Goal: Task Accomplishment & Management: Complete application form

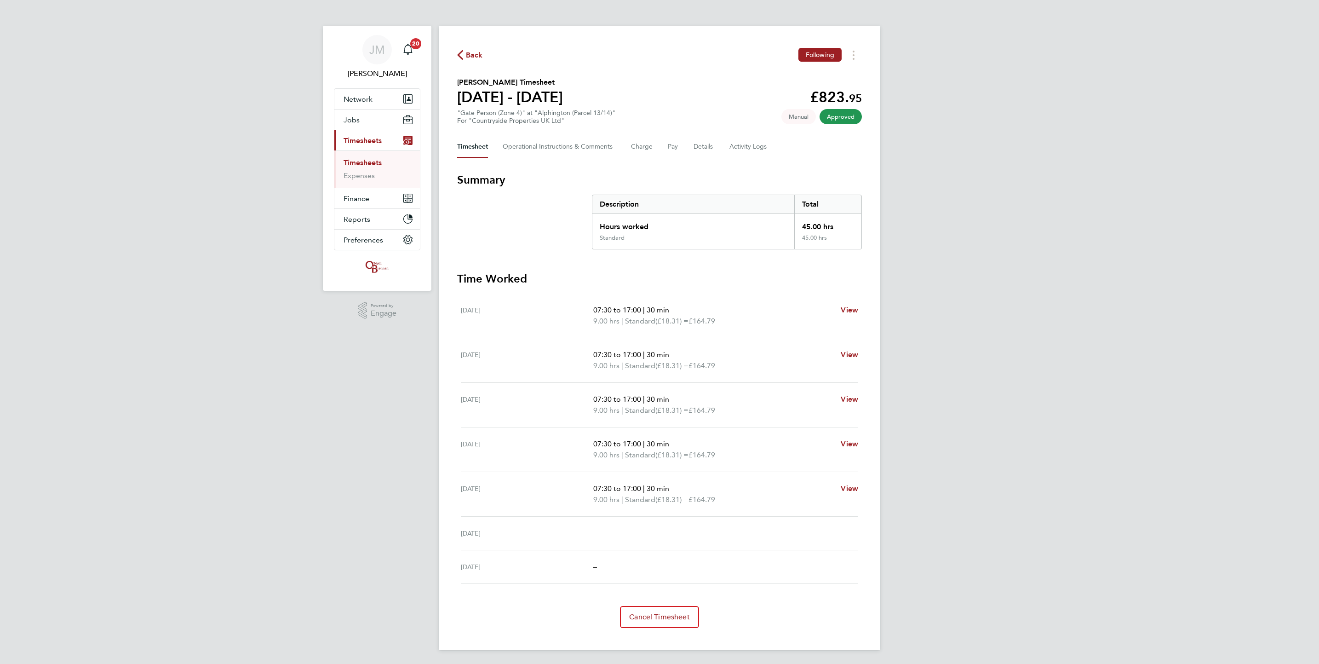
click at [360, 165] on link "Timesheets" at bounding box center [363, 162] width 38 height 9
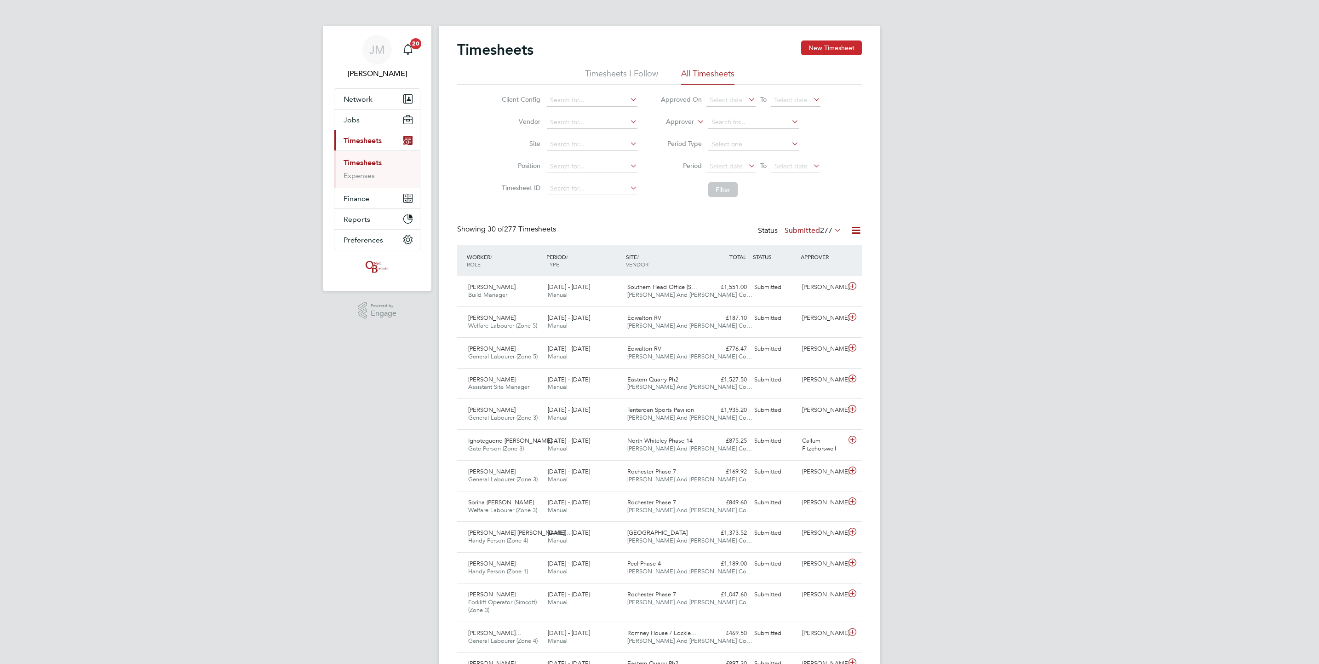
click at [815, 41] on button "New Timesheet" at bounding box center [831, 47] width 61 height 15
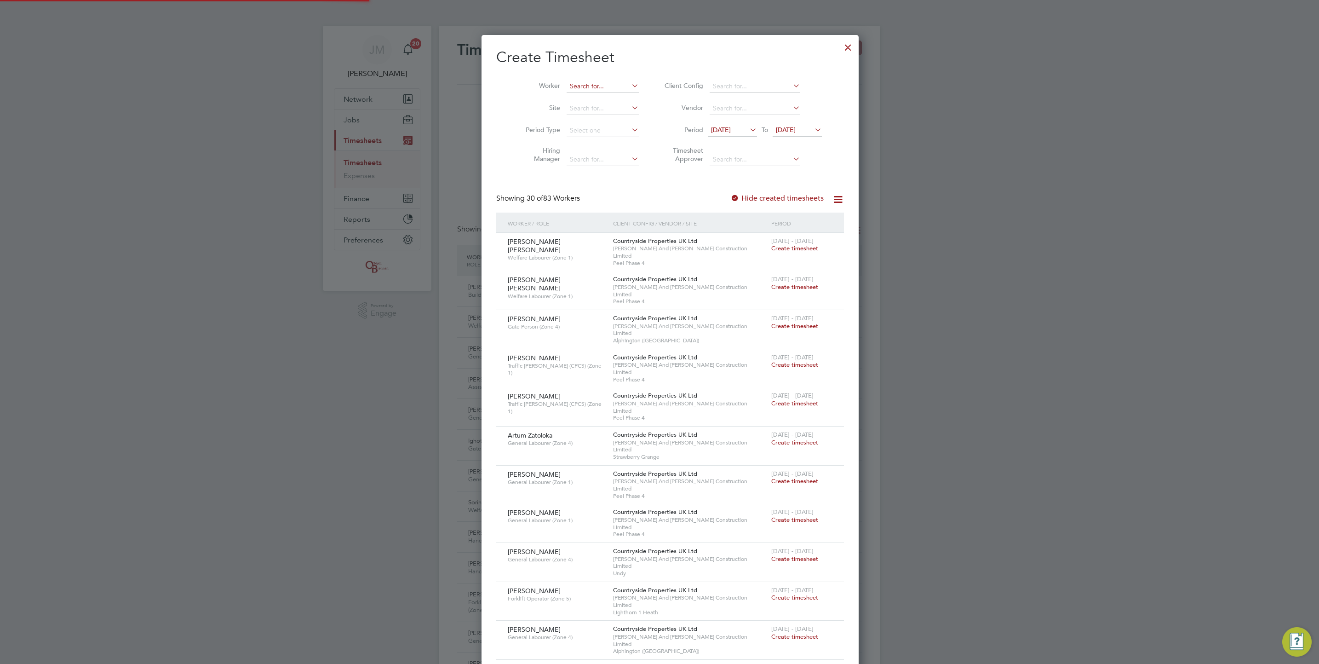
click at [580, 90] on input at bounding box center [603, 86] width 72 height 13
click at [569, 98] on b "[PERSON_NAME]" at bounding box center [585, 99] width 53 height 8
type input "[PERSON_NAME]"
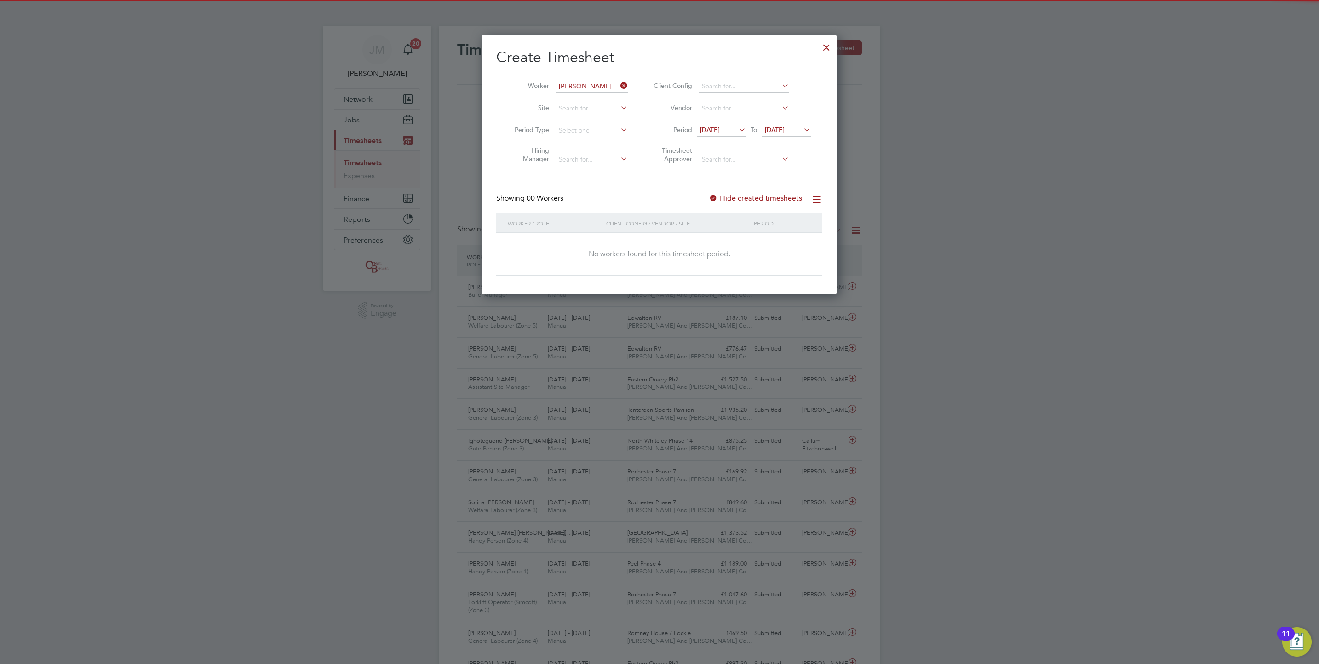
click at [777, 201] on label "Hide created timesheets" at bounding box center [755, 198] width 93 height 9
click at [776, 132] on span "[DATE]" at bounding box center [775, 130] width 20 height 8
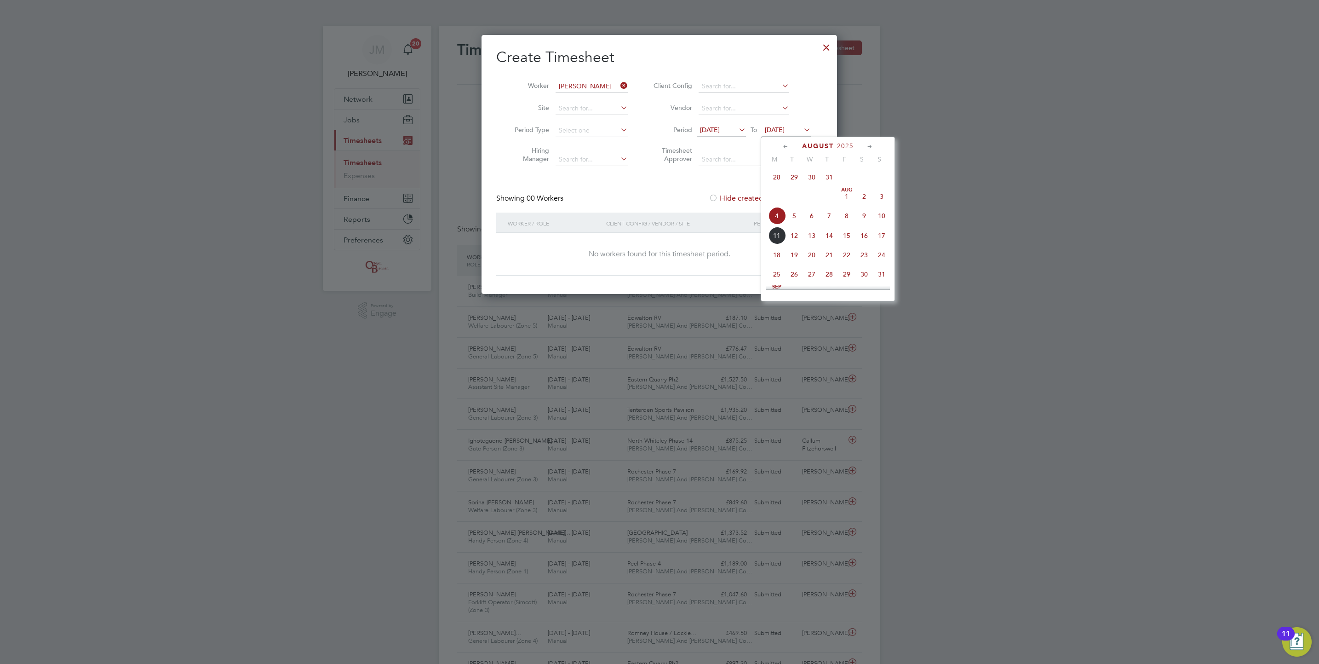
click at [827, 232] on span "14" at bounding box center [829, 235] width 17 height 17
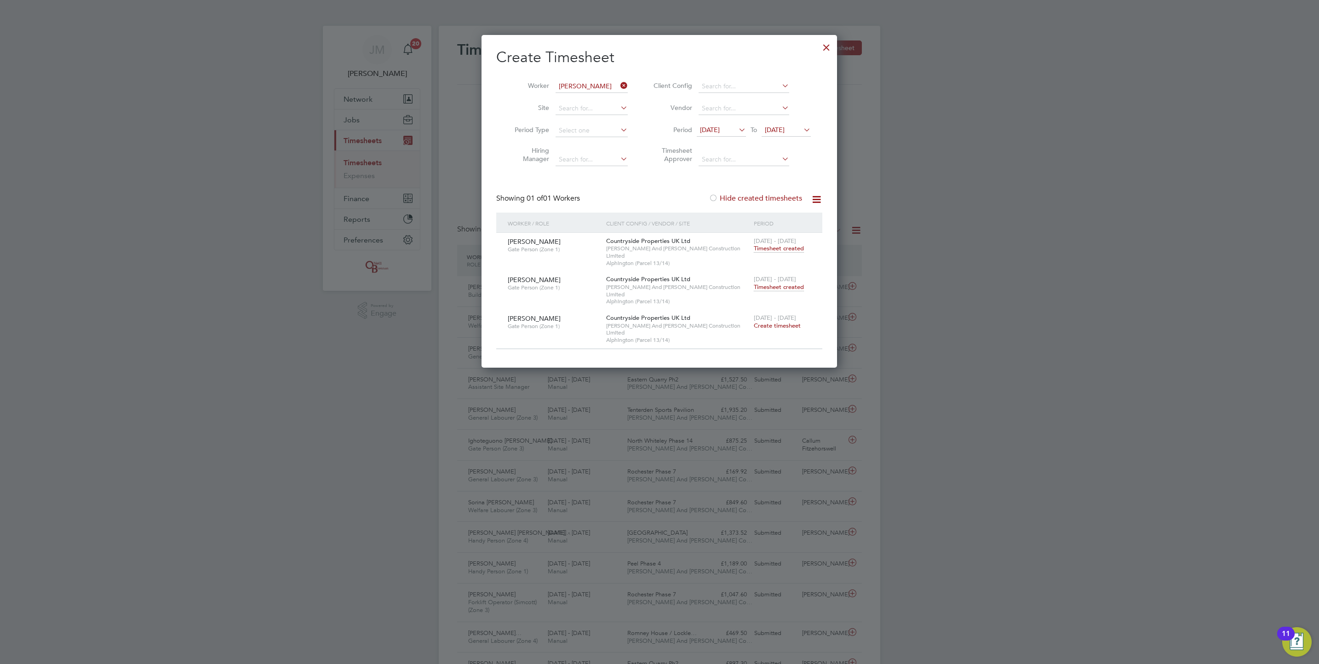
click at [795, 135] on span "[DATE]" at bounding box center [786, 130] width 49 height 12
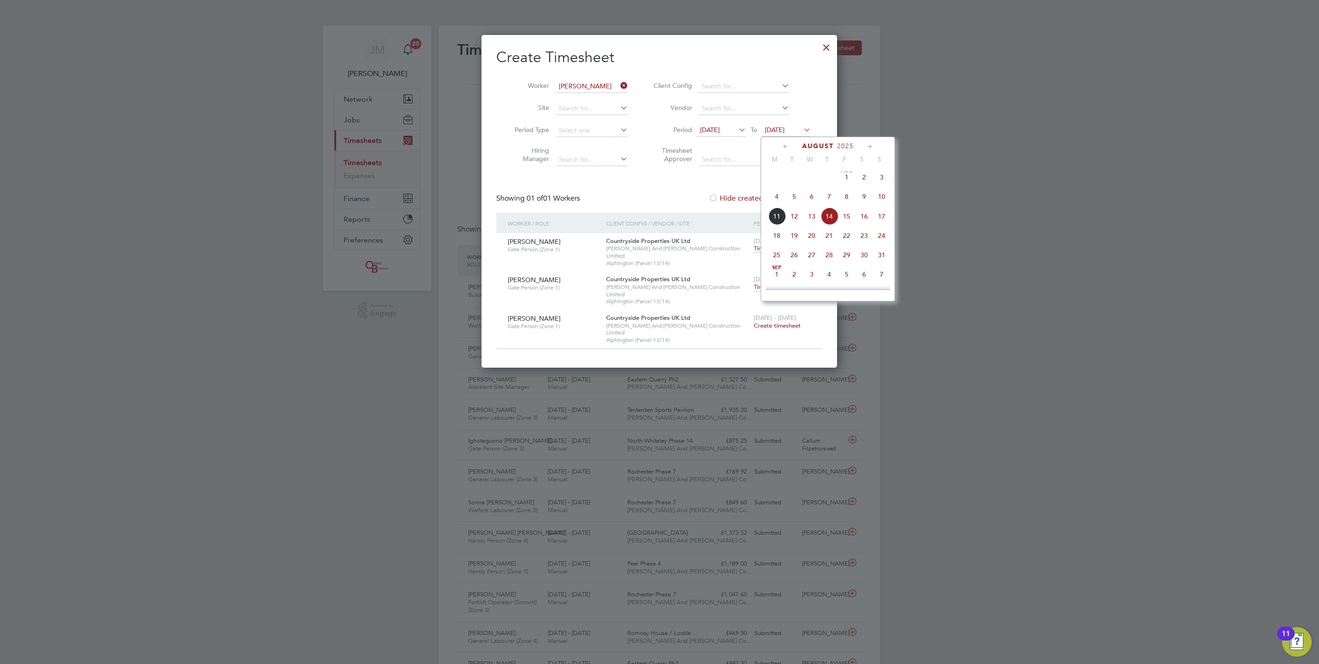
click at [720, 130] on span "[DATE]" at bounding box center [710, 130] width 20 height 8
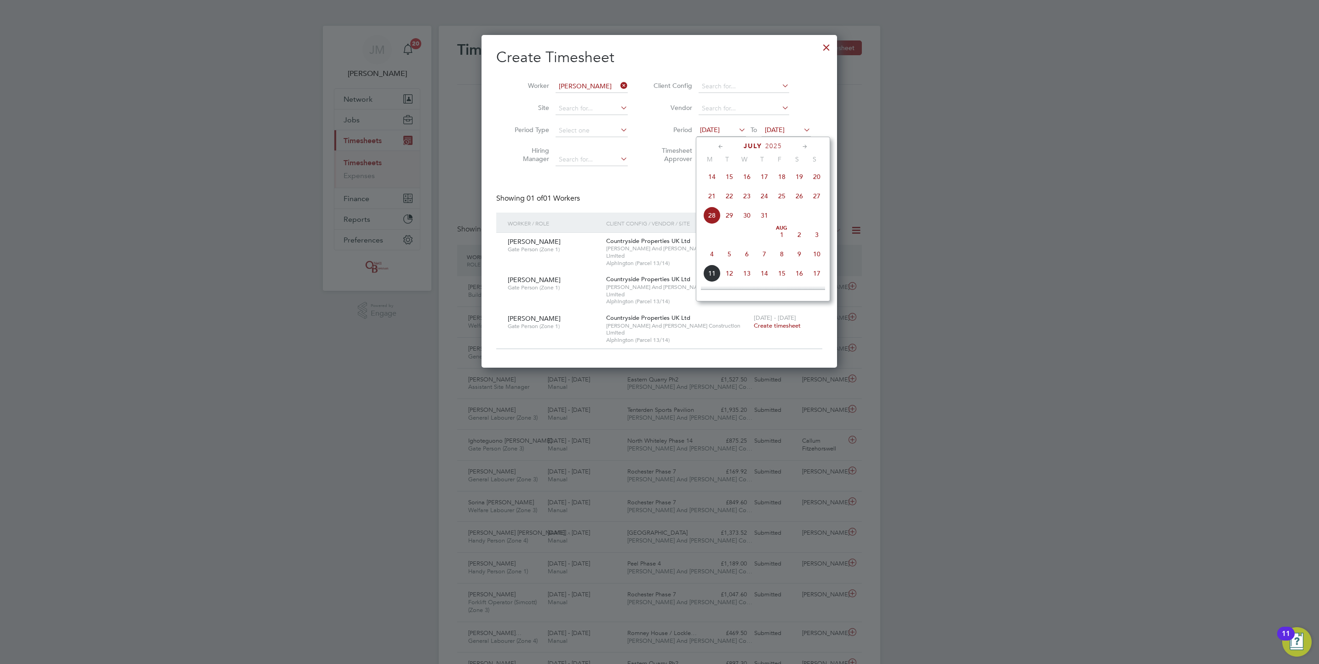
click at [707, 182] on span "14" at bounding box center [711, 176] width 17 height 17
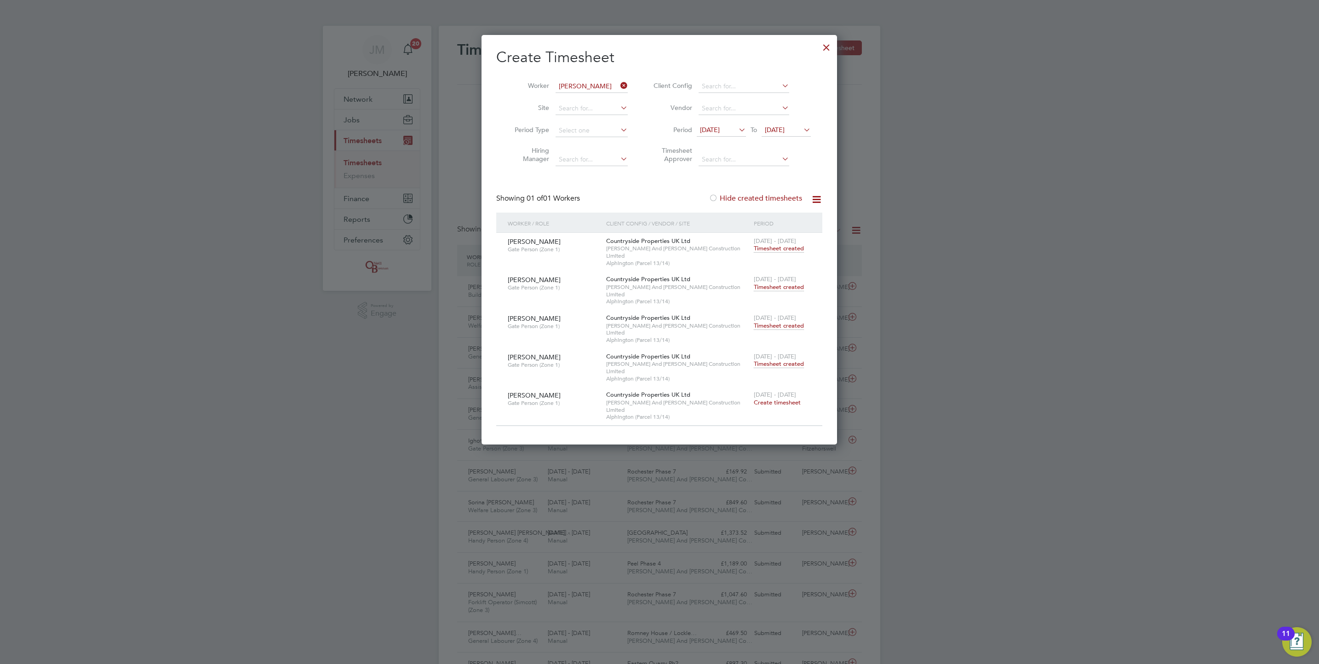
click at [786, 246] on span "Timesheet created" at bounding box center [779, 248] width 50 height 8
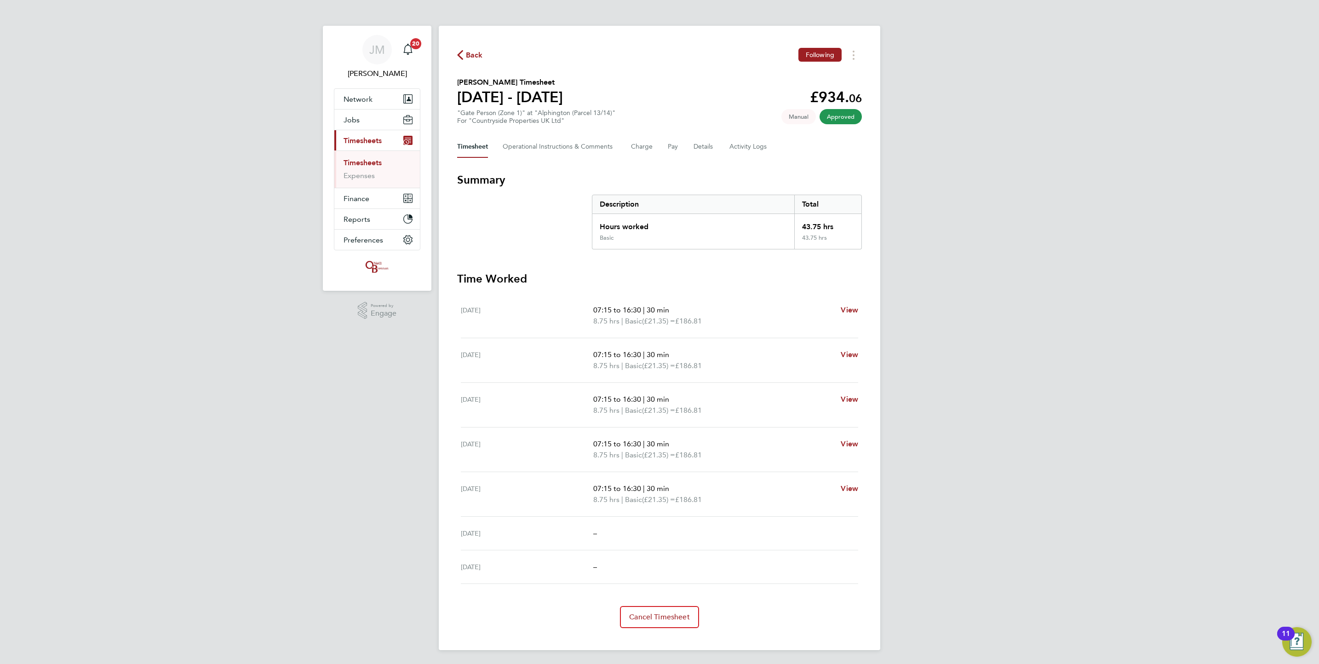
click at [465, 53] on span "Back" at bounding box center [470, 54] width 26 height 9
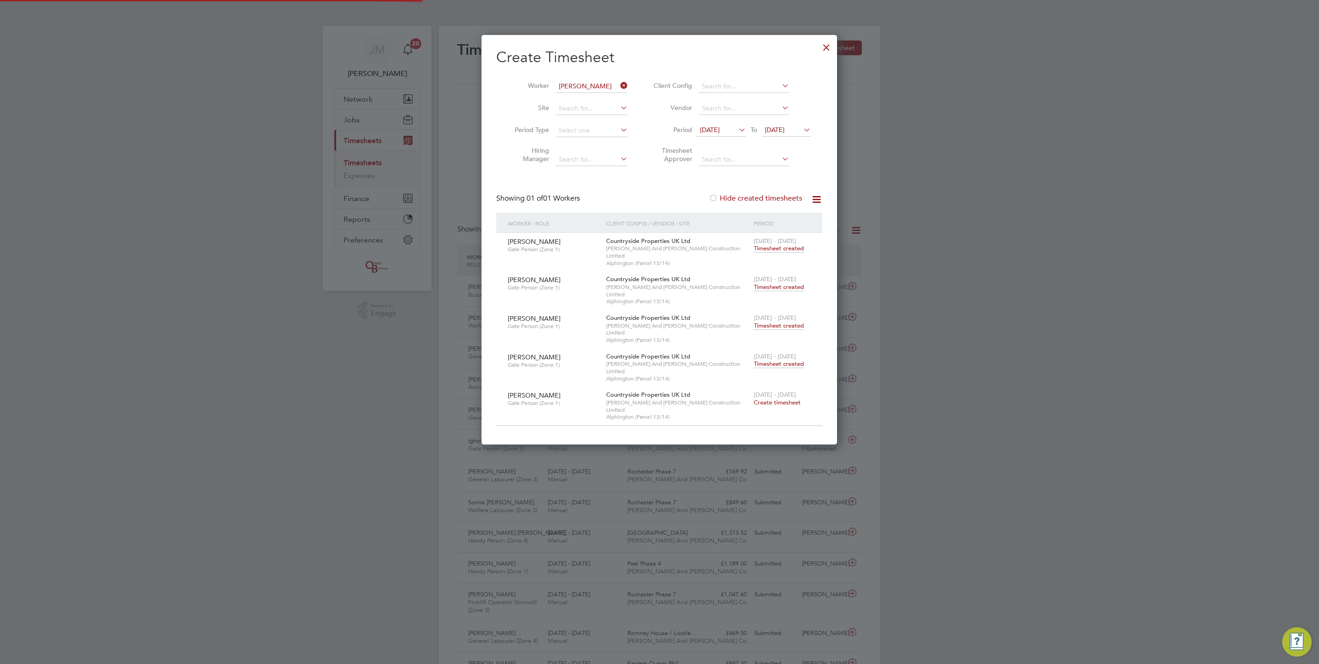
scroll to position [23, 80]
drag, startPoint x: 626, startPoint y: 82, endPoint x: 599, endPoint y: 86, distance: 27.8
click at [601, 86] on li "Worker [PERSON_NAME]" at bounding box center [567, 86] width 143 height 22
click at [599, 86] on input at bounding box center [592, 86] width 72 height 13
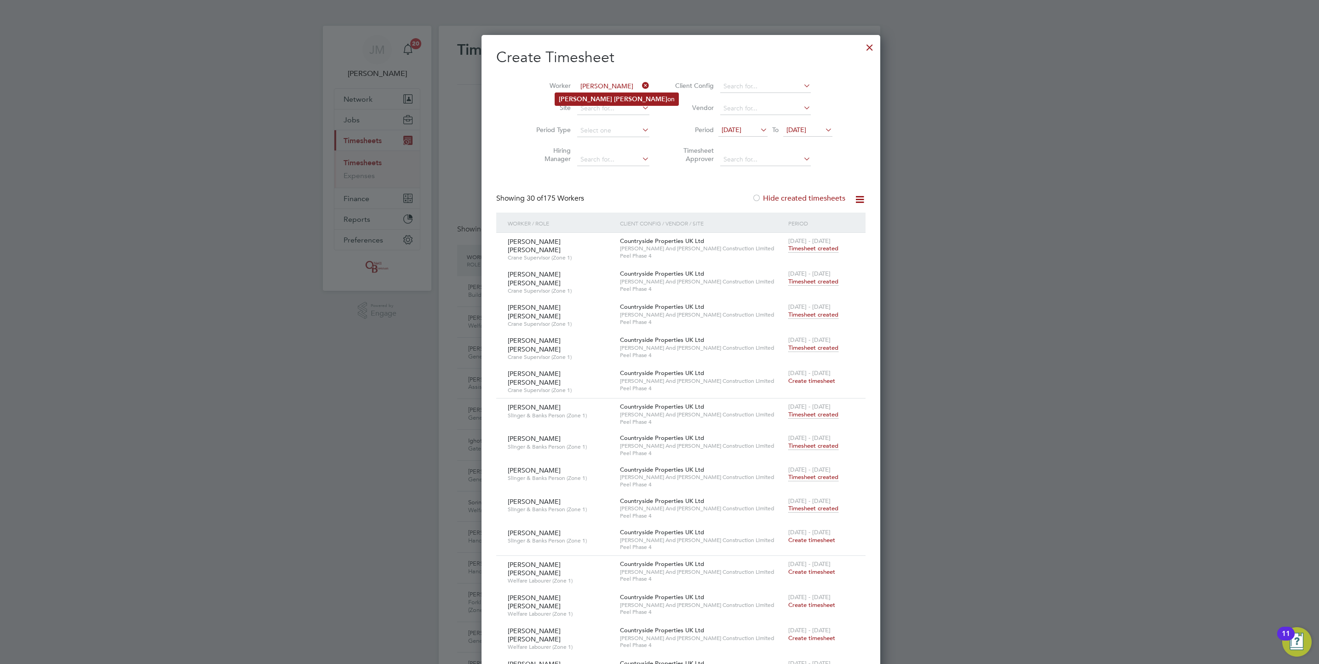
click at [606, 99] on li "[PERSON_NAME] on" at bounding box center [616, 99] width 123 height 12
type input "[PERSON_NAME]"
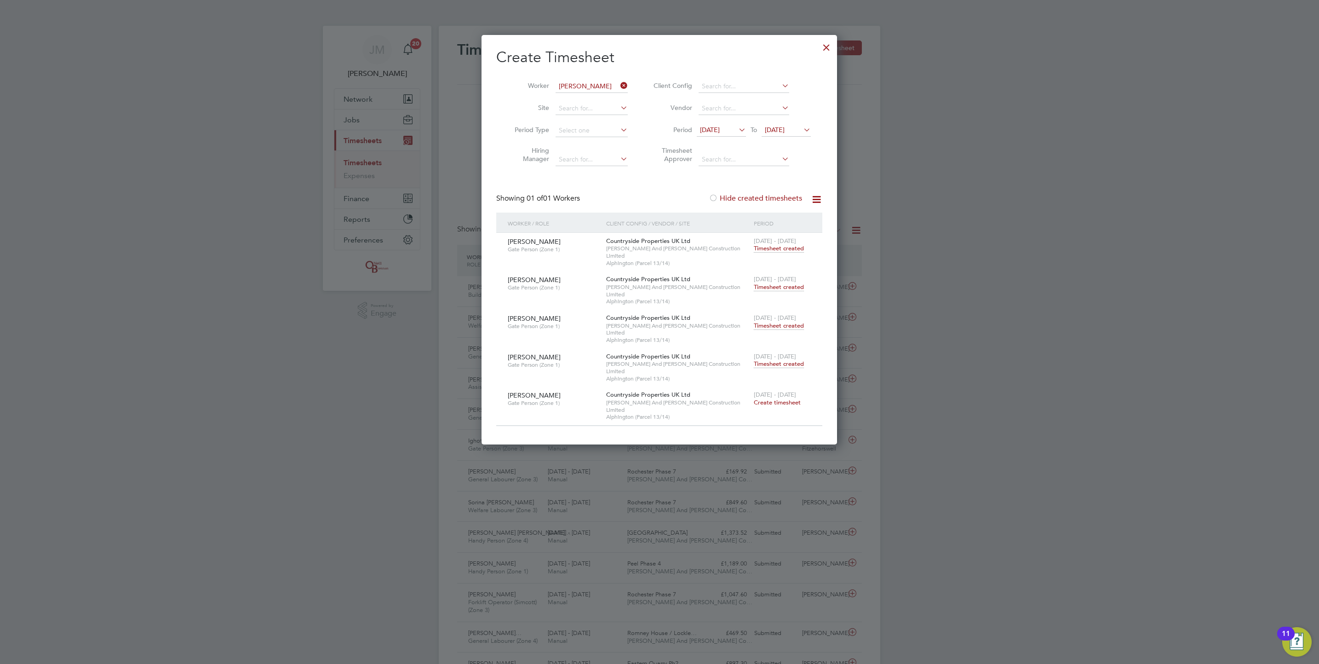
click at [777, 283] on span "Timesheet created" at bounding box center [779, 287] width 50 height 8
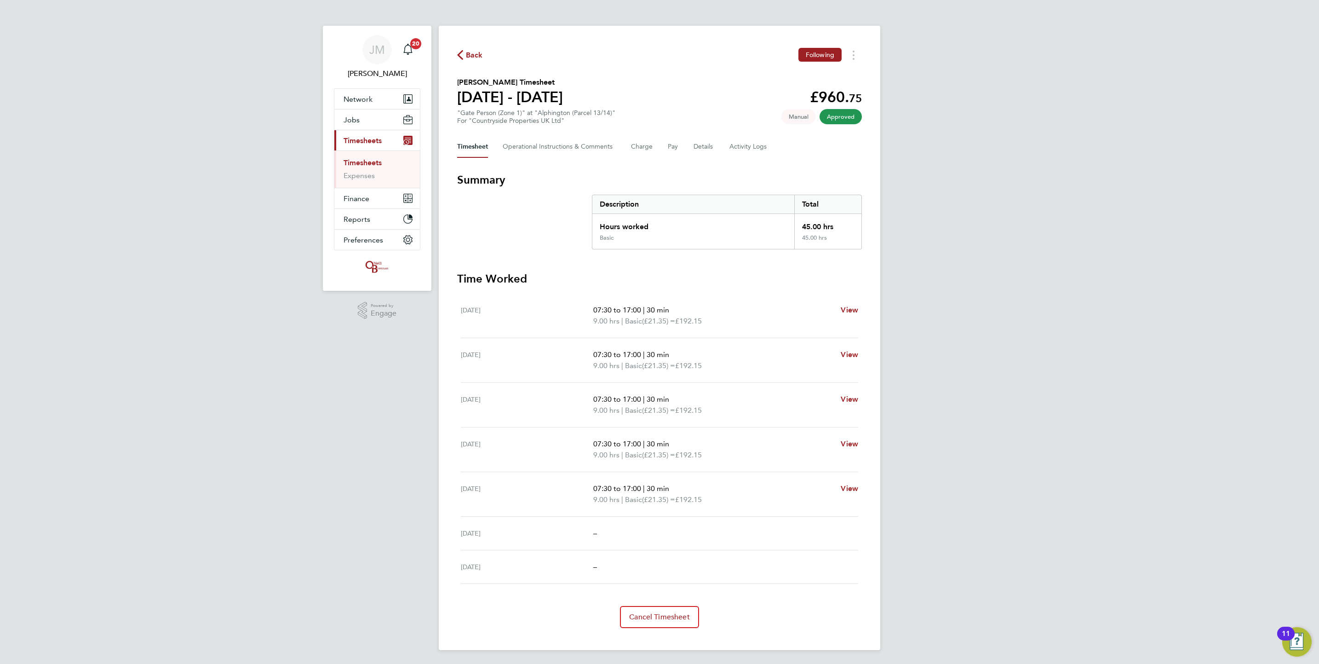
click at [470, 57] on span "Back" at bounding box center [474, 55] width 17 height 11
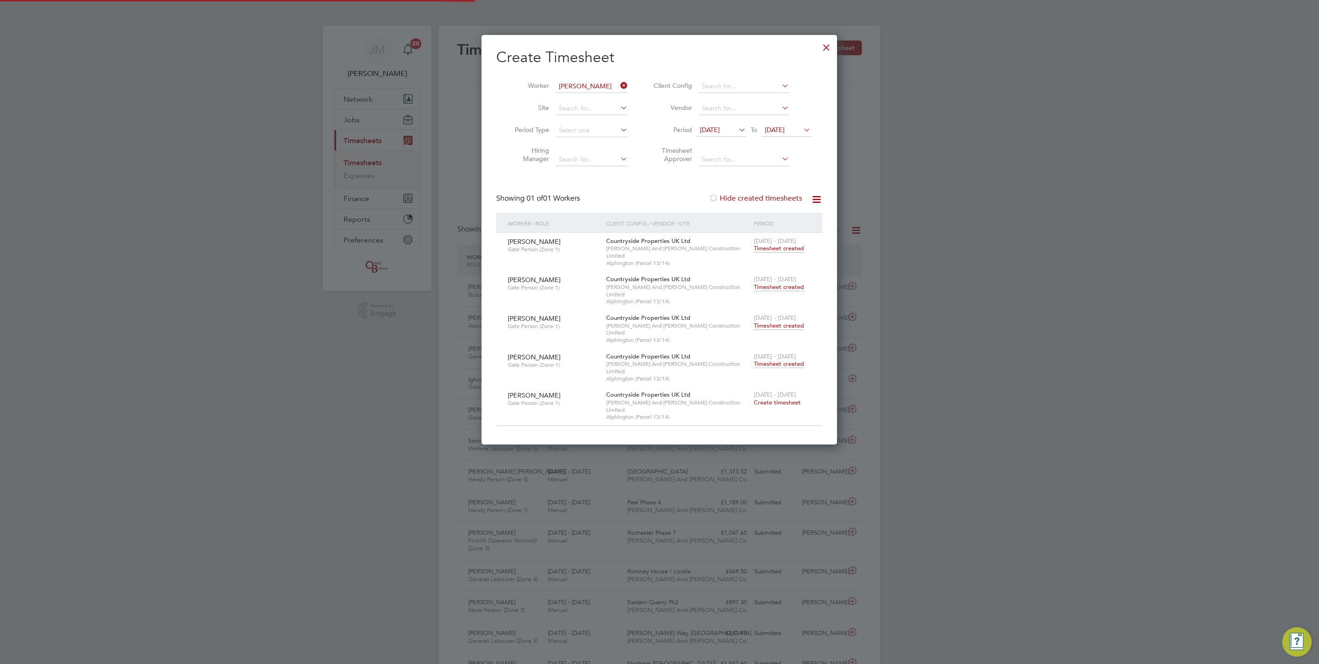
scroll to position [23, 80]
click at [769, 248] on span "Timesheet created" at bounding box center [779, 248] width 50 height 8
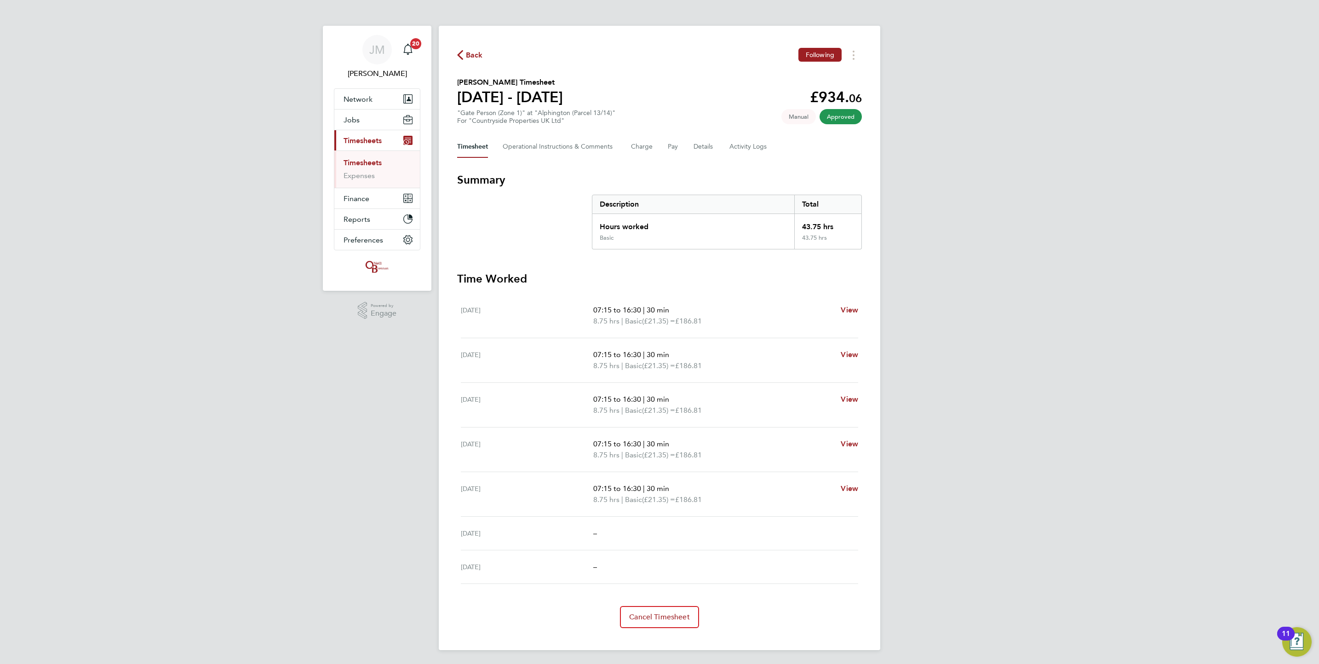
click at [477, 59] on span "Back" at bounding box center [474, 55] width 17 height 11
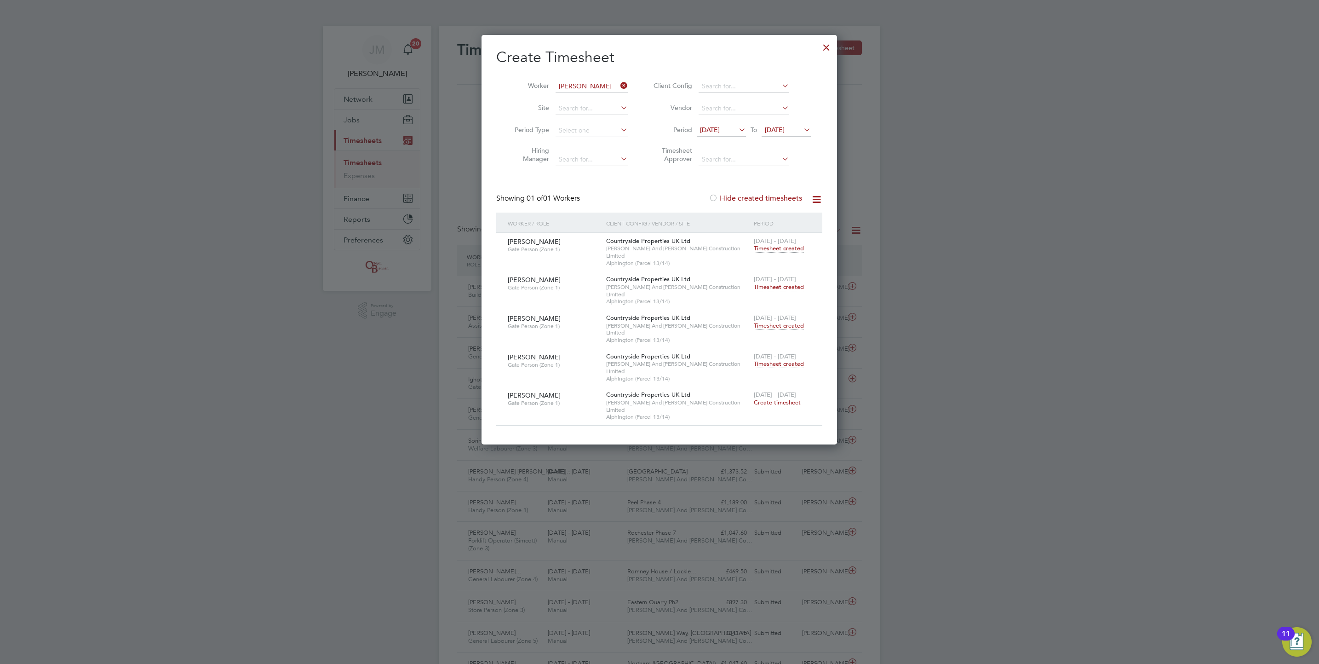
click at [777, 283] on span "Timesheet created" at bounding box center [779, 287] width 50 height 8
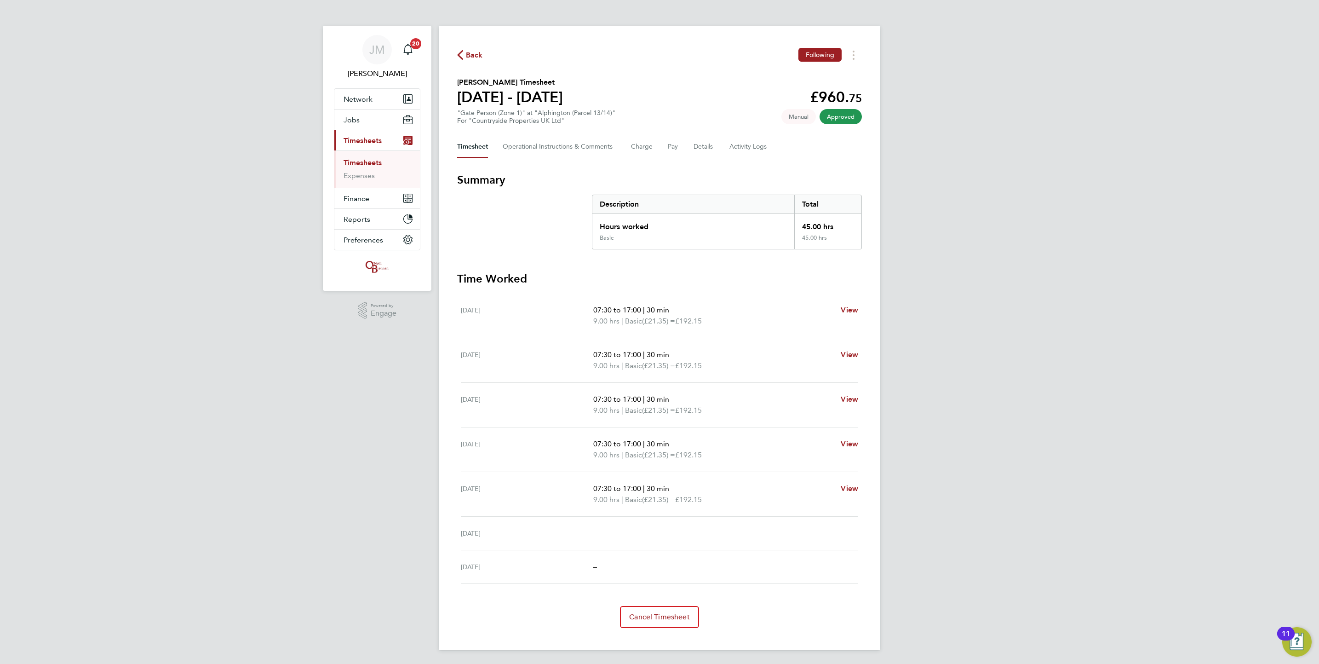
click at [479, 52] on span "Back" at bounding box center [474, 55] width 17 height 11
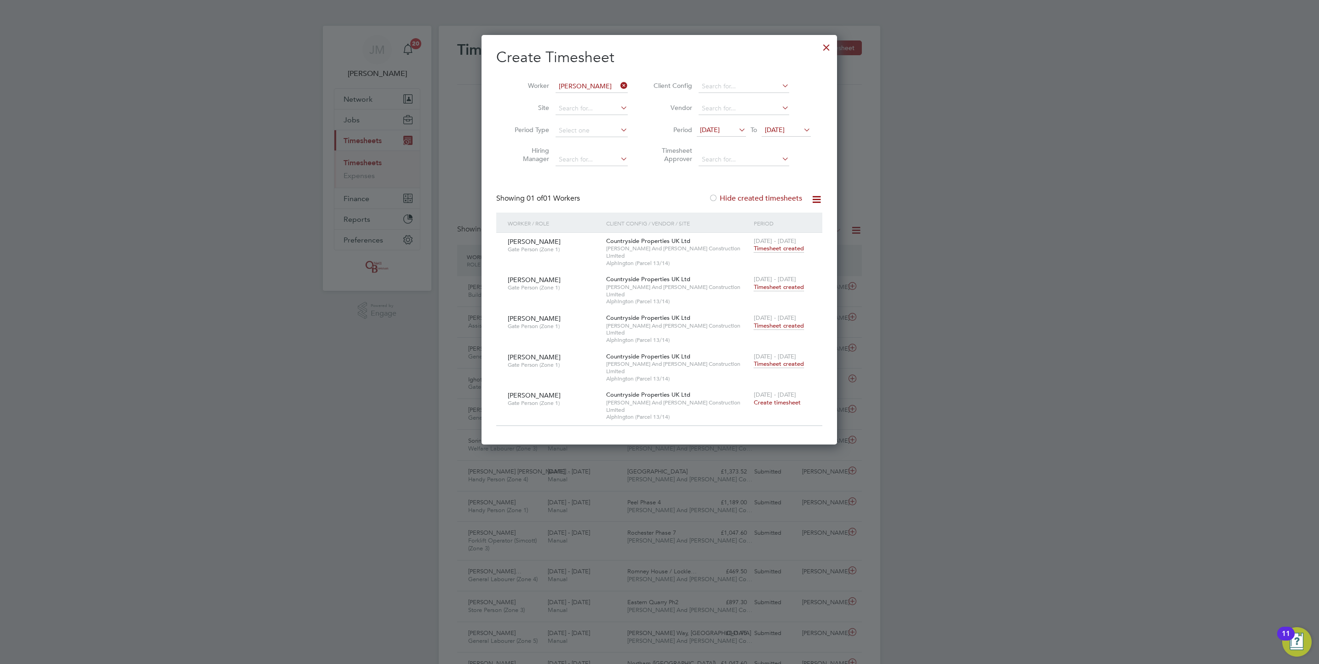
click at [780, 249] on span "Timesheet created" at bounding box center [779, 248] width 50 height 8
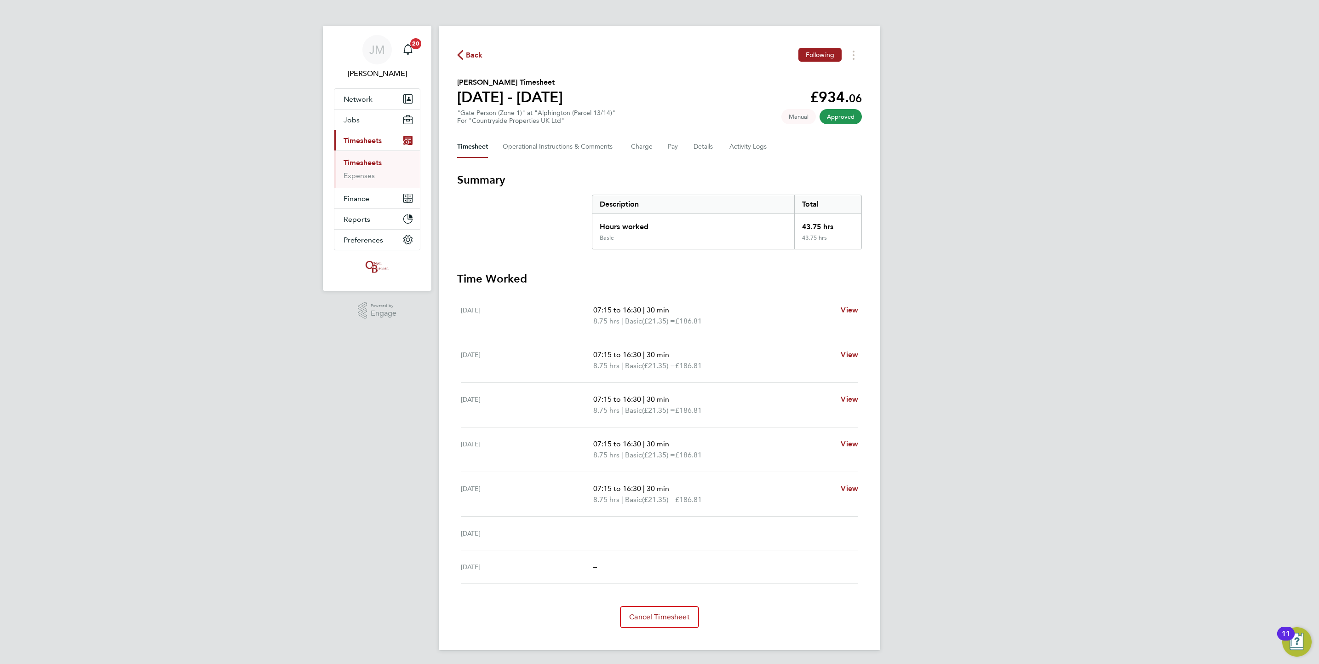
click at [477, 56] on span "Back" at bounding box center [474, 55] width 17 height 11
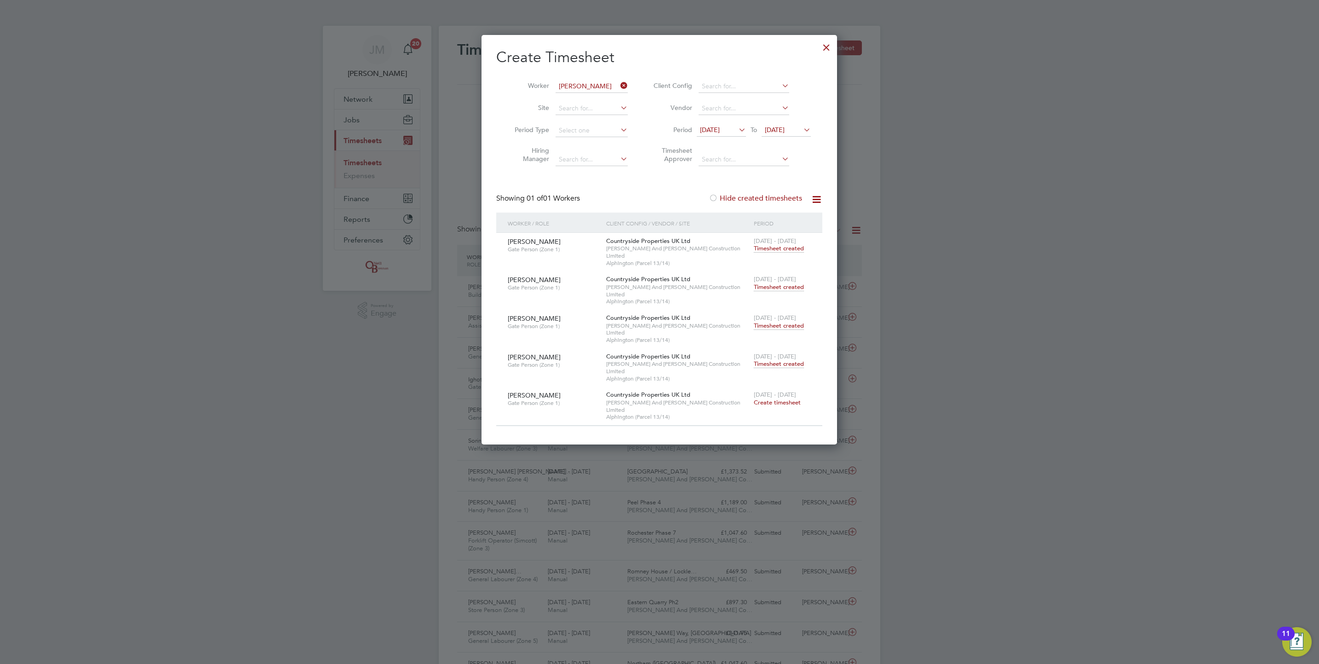
click at [720, 126] on span "[DATE]" at bounding box center [710, 130] width 20 height 8
click at [816, 201] on span "13" at bounding box center [816, 196] width 17 height 17
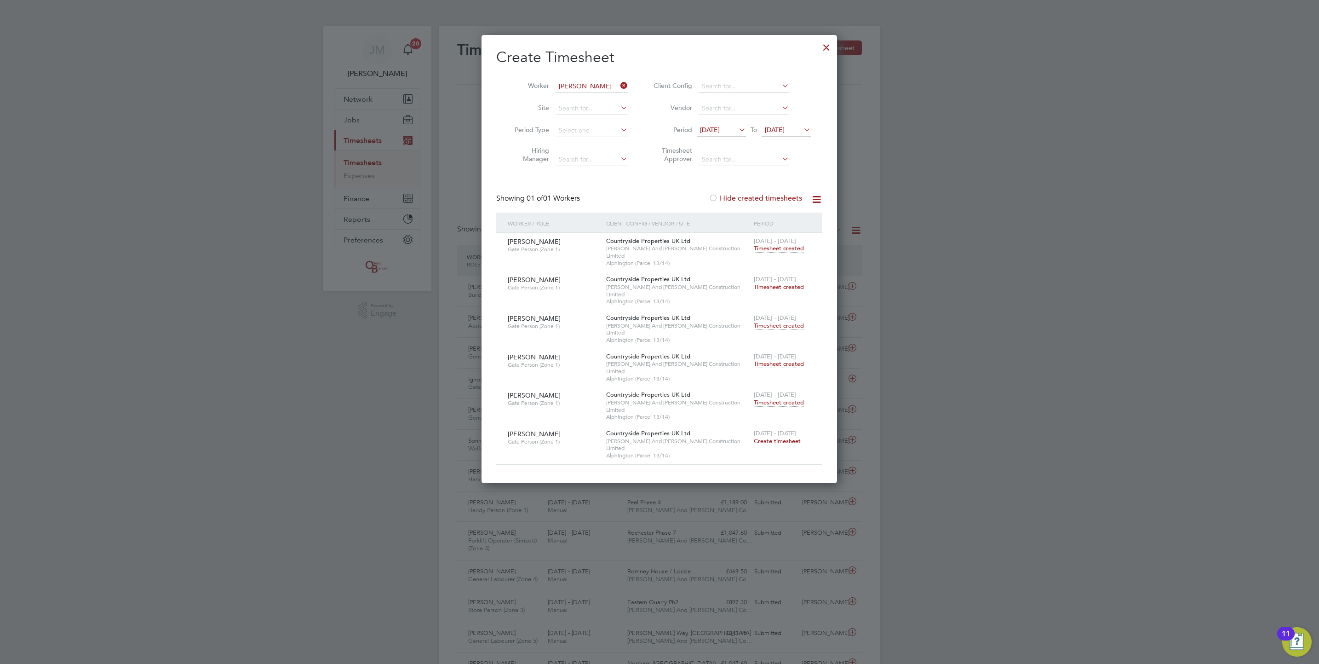
click at [773, 252] on span "Timesheet created" at bounding box center [779, 248] width 50 height 8
